Goal: Task Accomplishment & Management: Use online tool/utility

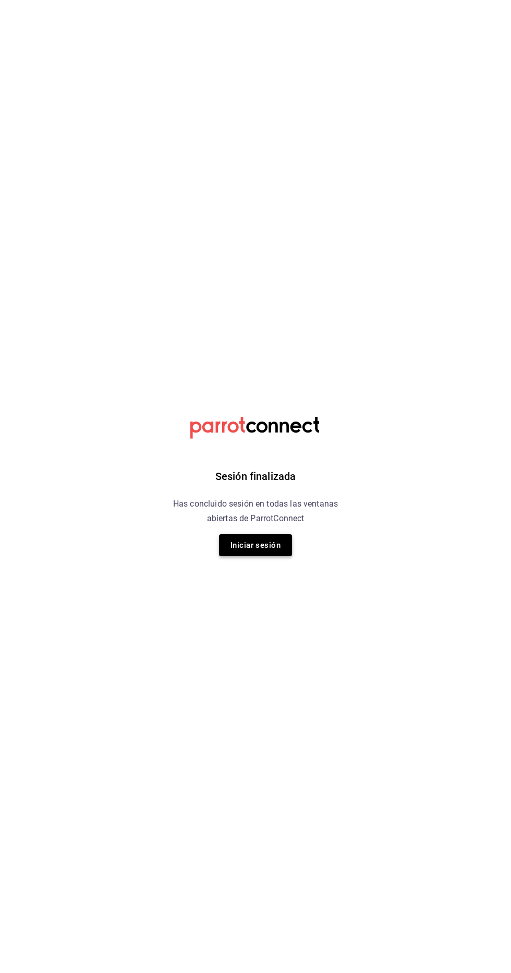
click at [276, 556] on button "Iniciar sesión" at bounding box center [255, 545] width 73 height 22
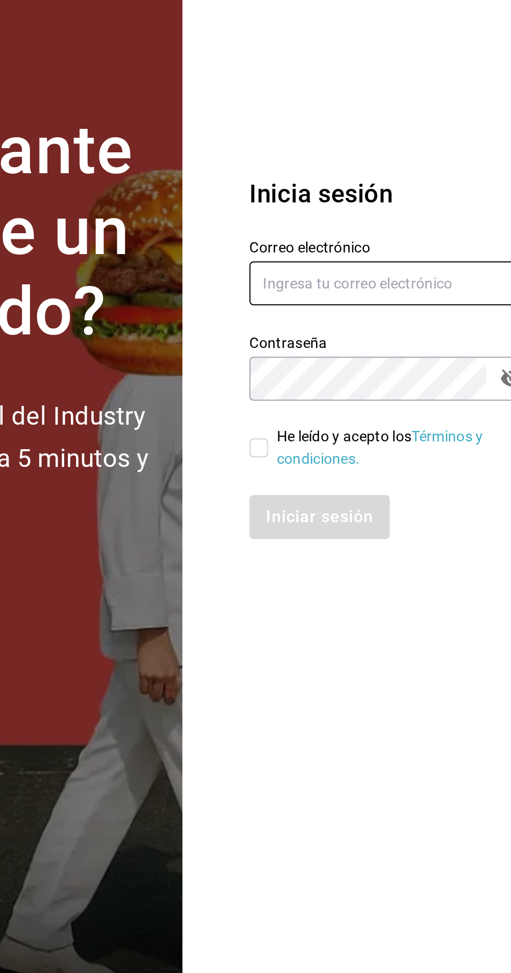
click at [428, 461] on input "text" at bounding box center [413, 450] width 146 height 22
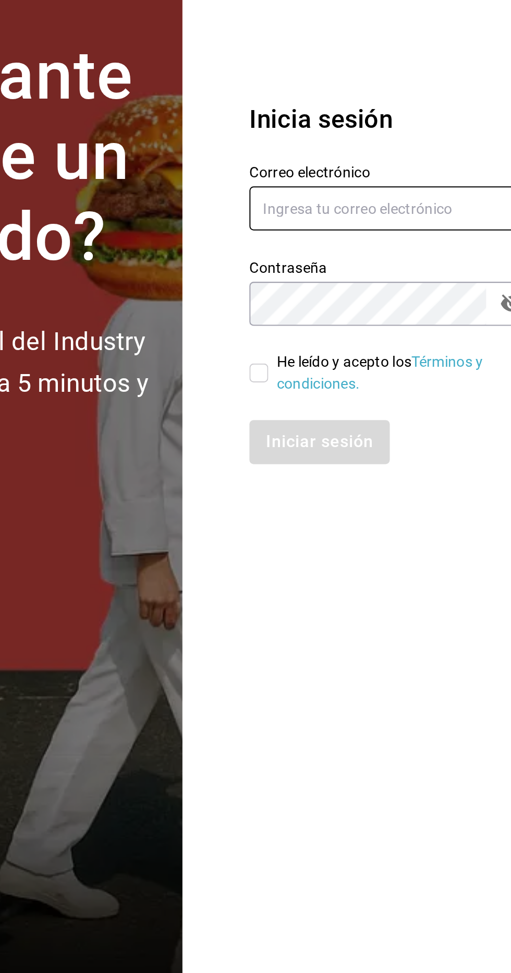
type input "[EMAIL_ADDRESS][DOMAIN_NAME]"
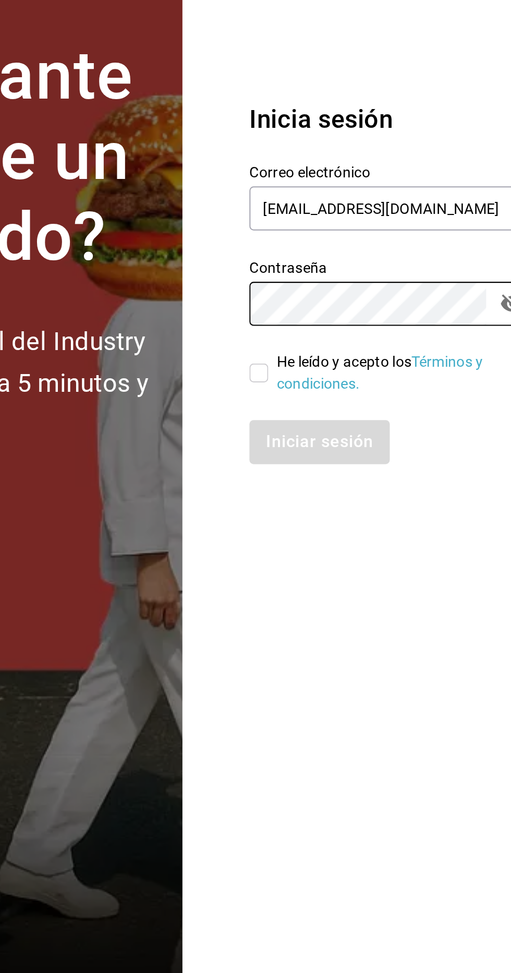
click at [349, 536] on input "He leído y acepto los Términos y condiciones." at bounding box center [344, 531] width 9 height 9
checkbox input "true"
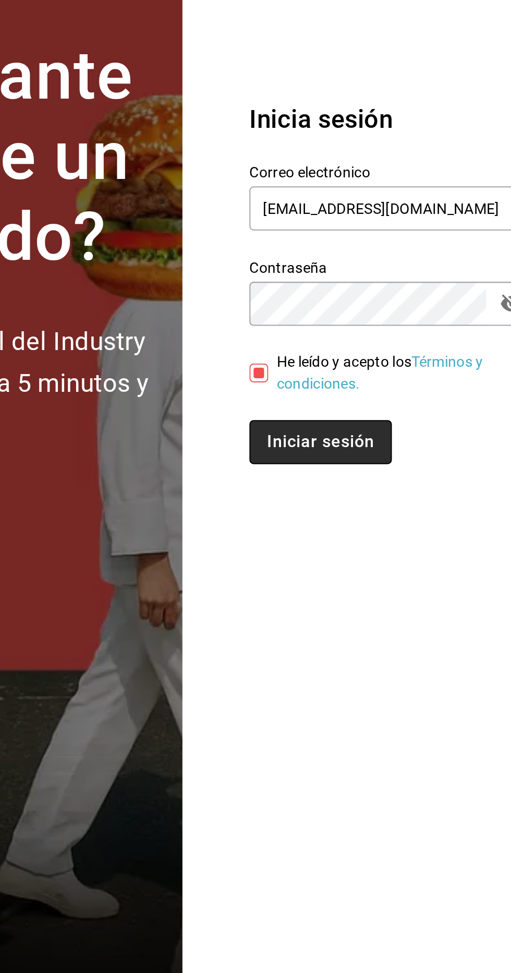
click at [375, 577] on button "Iniciar sesión" at bounding box center [375, 566] width 71 height 22
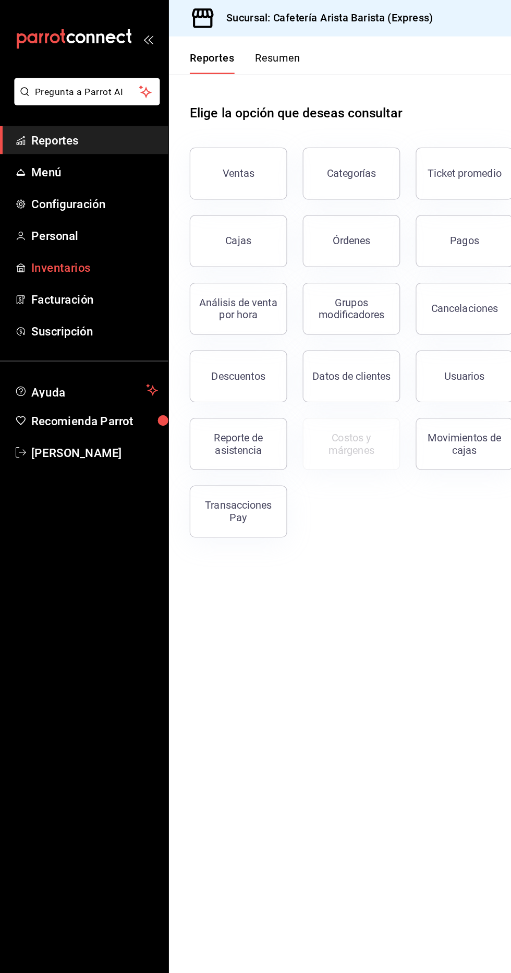
click at [74, 204] on link "Inventarios" at bounding box center [67, 214] width 135 height 22
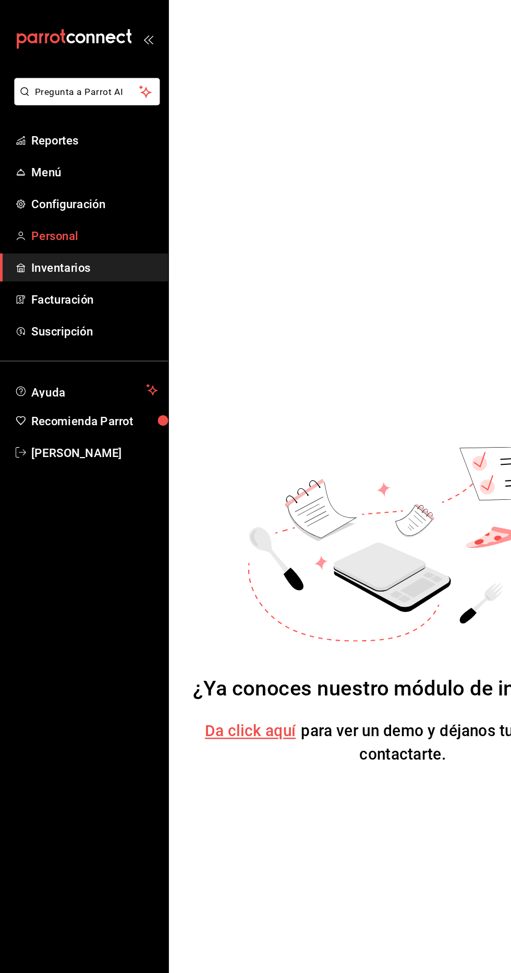
click at [83, 191] on span "Personal" at bounding box center [76, 189] width 102 height 14
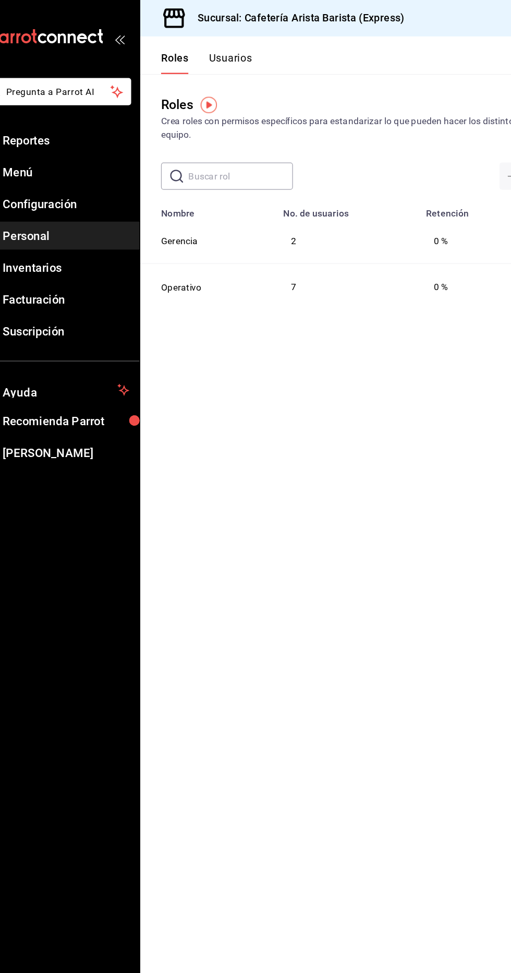
click at [212, 47] on button "Usuarios" at bounding box center [208, 51] width 34 height 18
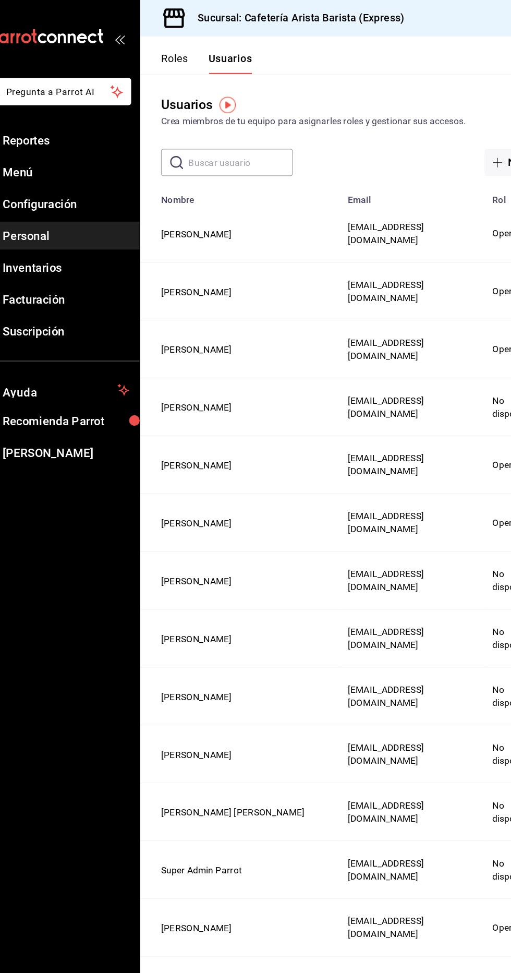
click at [160, 44] on button "Roles" at bounding box center [162, 51] width 21 height 18
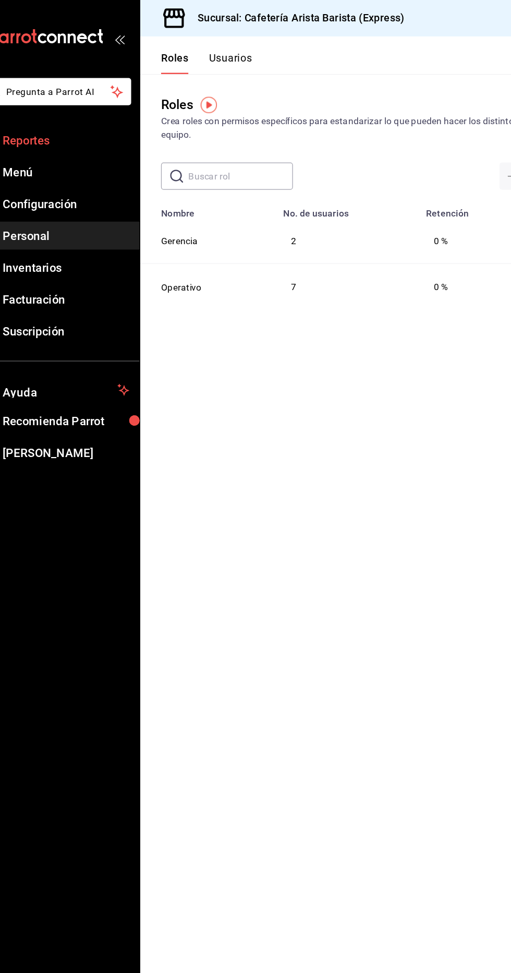
click at [100, 108] on span "Reportes" at bounding box center [76, 112] width 102 height 14
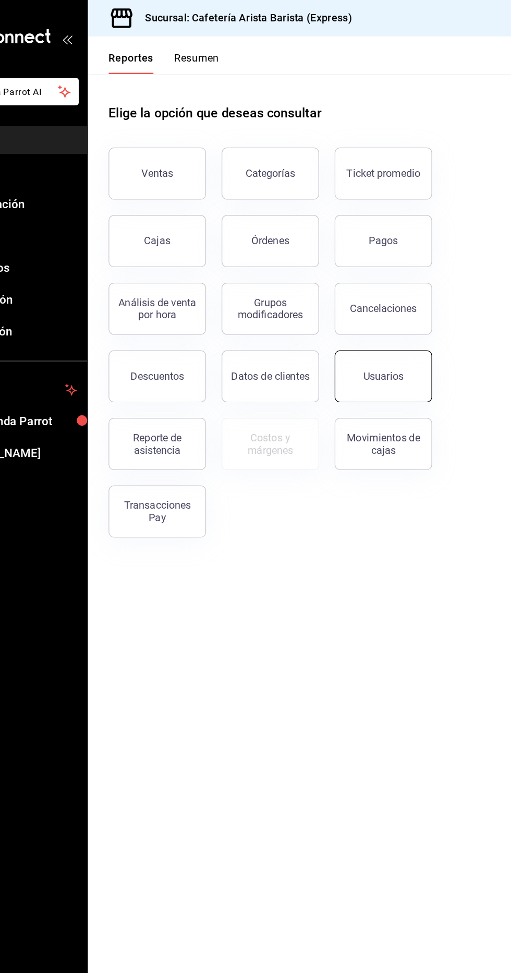
click at [396, 318] on button "Usuarios" at bounding box center [373, 302] width 78 height 42
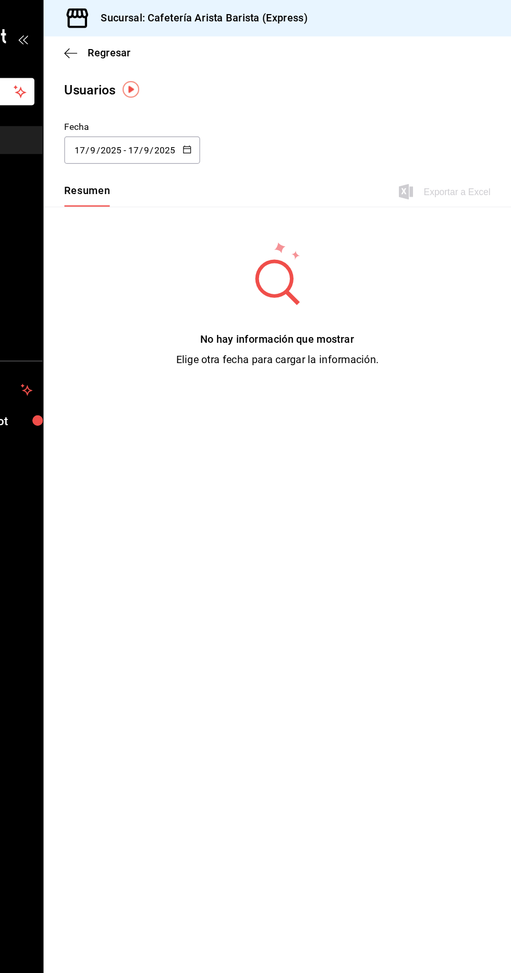
click at [250, 119] on icon "button" at bounding box center [250, 119] width 7 height 7
click at [221, 163] on li "Hoy" at bounding box center [201, 153] width 99 height 23
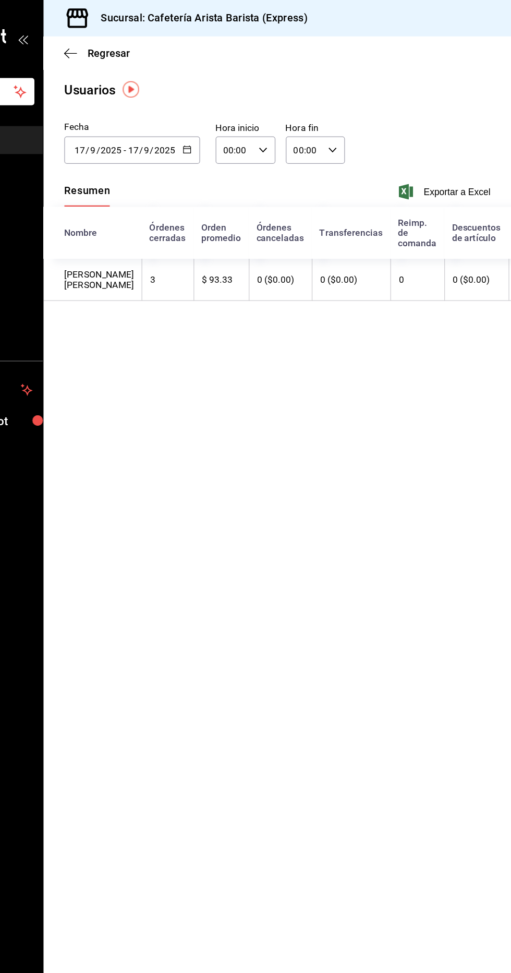
scroll to position [0, 1]
